Goal: Entertainment & Leisure: Consume media (video, audio)

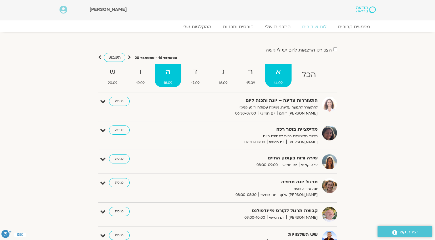
click at [281, 80] on span "14.09" at bounding box center [278, 83] width 26 height 6
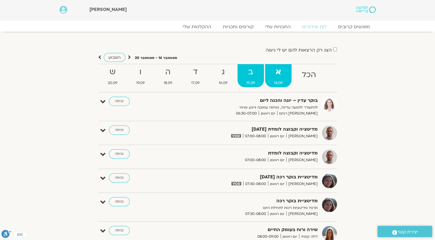
click at [258, 78] on strong "ב" at bounding box center [251, 72] width 26 height 13
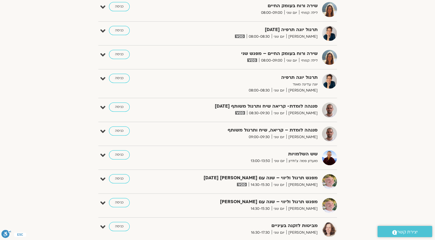
drag, startPoint x: 343, startPoint y: 151, endPoint x: 347, endPoint y: 149, distance: 4.6
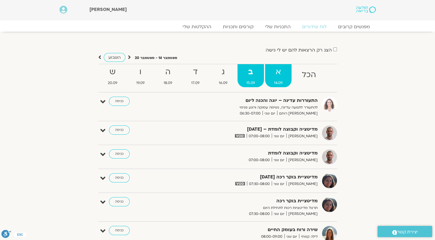
click at [277, 80] on span "14.09" at bounding box center [278, 83] width 26 height 6
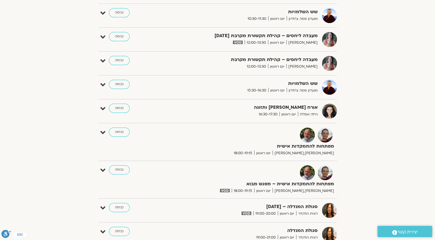
scroll to position [432, 0]
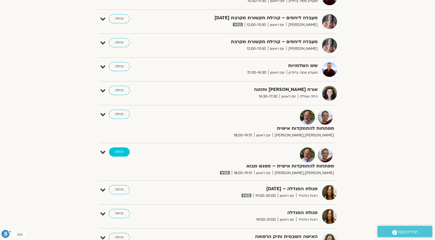
click at [121, 153] on link "כניסה" at bounding box center [119, 151] width 21 height 9
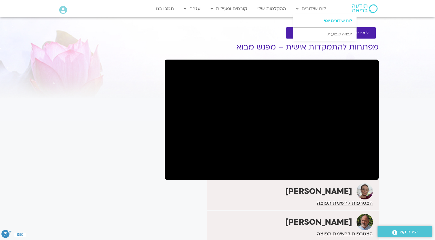
click at [337, 22] on link "לוח שידורים יומי" at bounding box center [324, 20] width 63 height 13
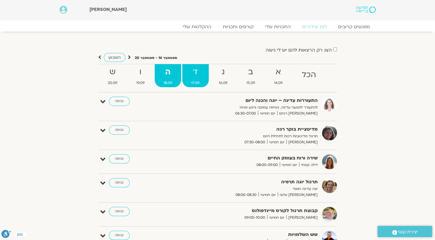
click at [199, 76] on strong "ד" at bounding box center [195, 72] width 26 height 13
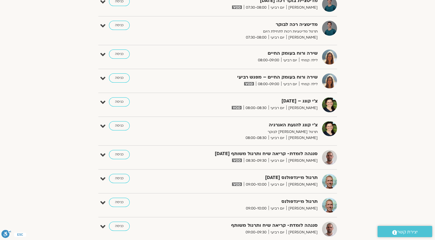
scroll to position [173, 0]
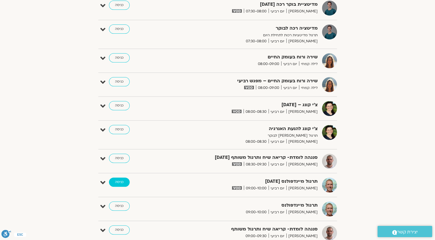
click at [121, 184] on link "כניסה" at bounding box center [119, 182] width 21 height 9
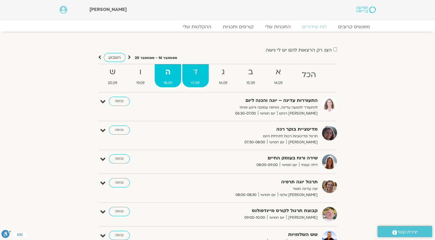
click at [189, 73] on strong "ד" at bounding box center [195, 72] width 26 height 13
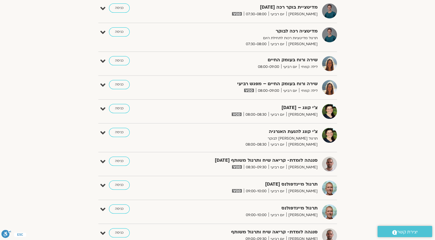
scroll to position [173, 0]
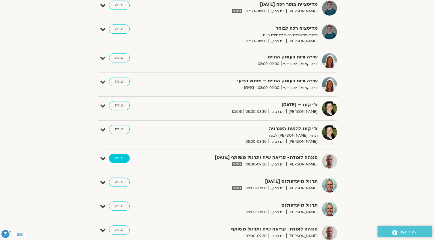
click at [115, 159] on link "כניסה" at bounding box center [119, 158] width 21 height 9
